Goal: Information Seeking & Learning: Learn about a topic

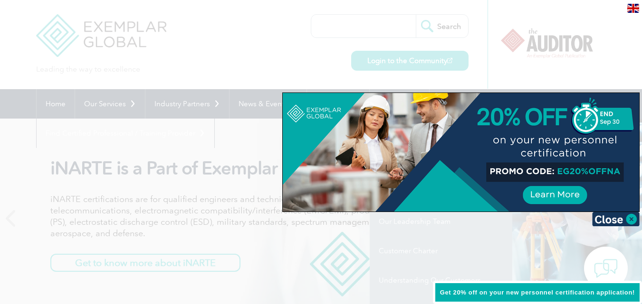
click at [232, 56] on div at bounding box center [321, 152] width 642 height 304
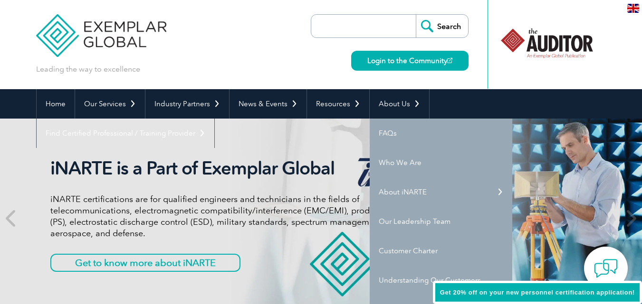
click at [379, 28] on input "search" at bounding box center [366, 26] width 100 height 23
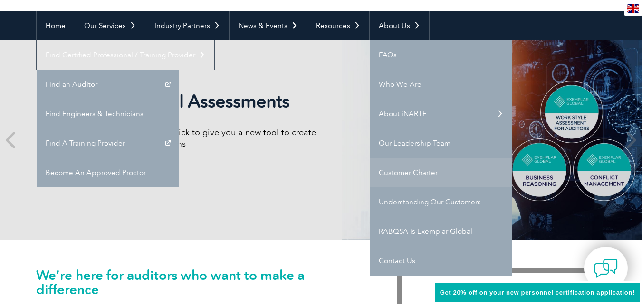
scroll to position [95, 0]
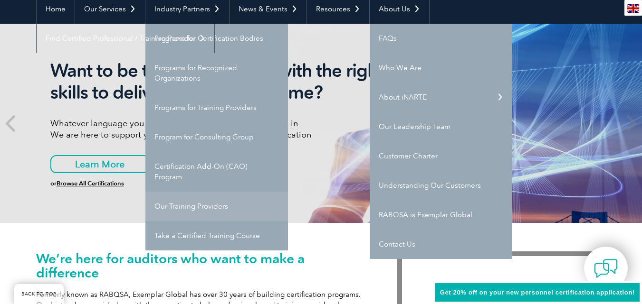
click at [189, 207] on link "Our Training Providers" at bounding box center [216, 206] width 142 height 29
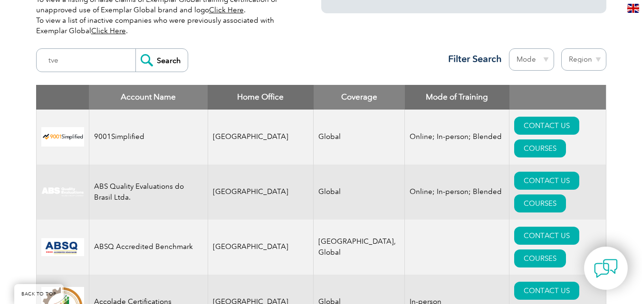
type input "tve"
click at [149, 71] on input "Search" at bounding box center [161, 60] width 52 height 23
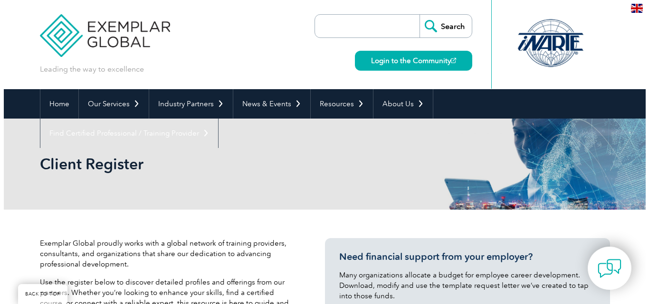
scroll to position [285, 0]
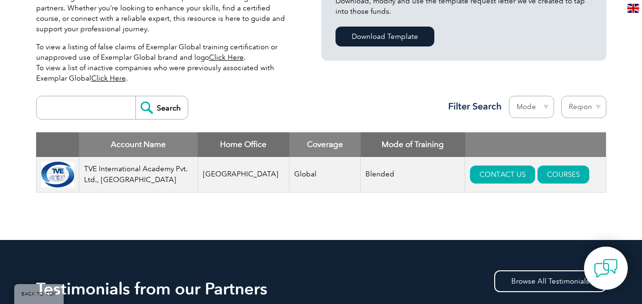
click at [121, 163] on td "TVE International Academy Pvt. Ltd., India" at bounding box center [138, 175] width 119 height 36
click at [112, 172] on td "TVE International Academy Pvt. Ltd., India" at bounding box center [138, 175] width 119 height 36
click at [555, 169] on link "COURSES" at bounding box center [563, 175] width 52 height 18
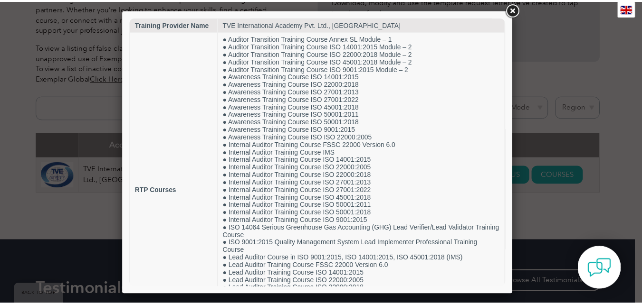
scroll to position [0, 0]
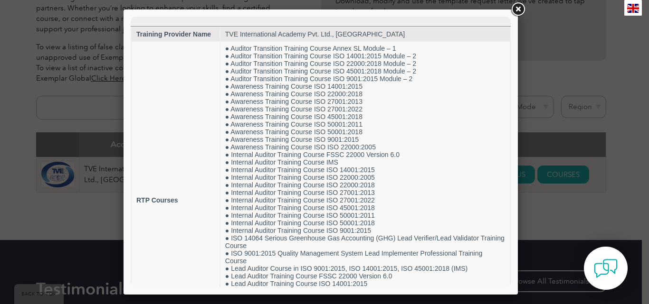
click at [518, 10] on link at bounding box center [517, 9] width 17 height 17
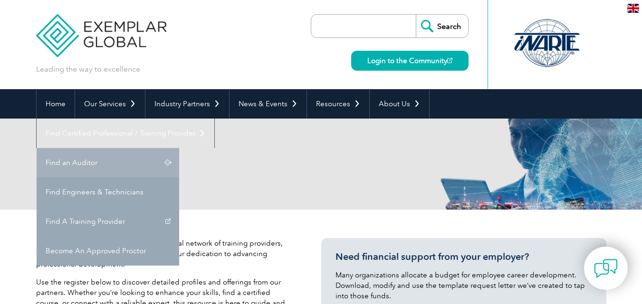
click at [179, 148] on link "Find an Auditor" at bounding box center [108, 162] width 142 height 29
